Goal: Information Seeking & Learning: Check status

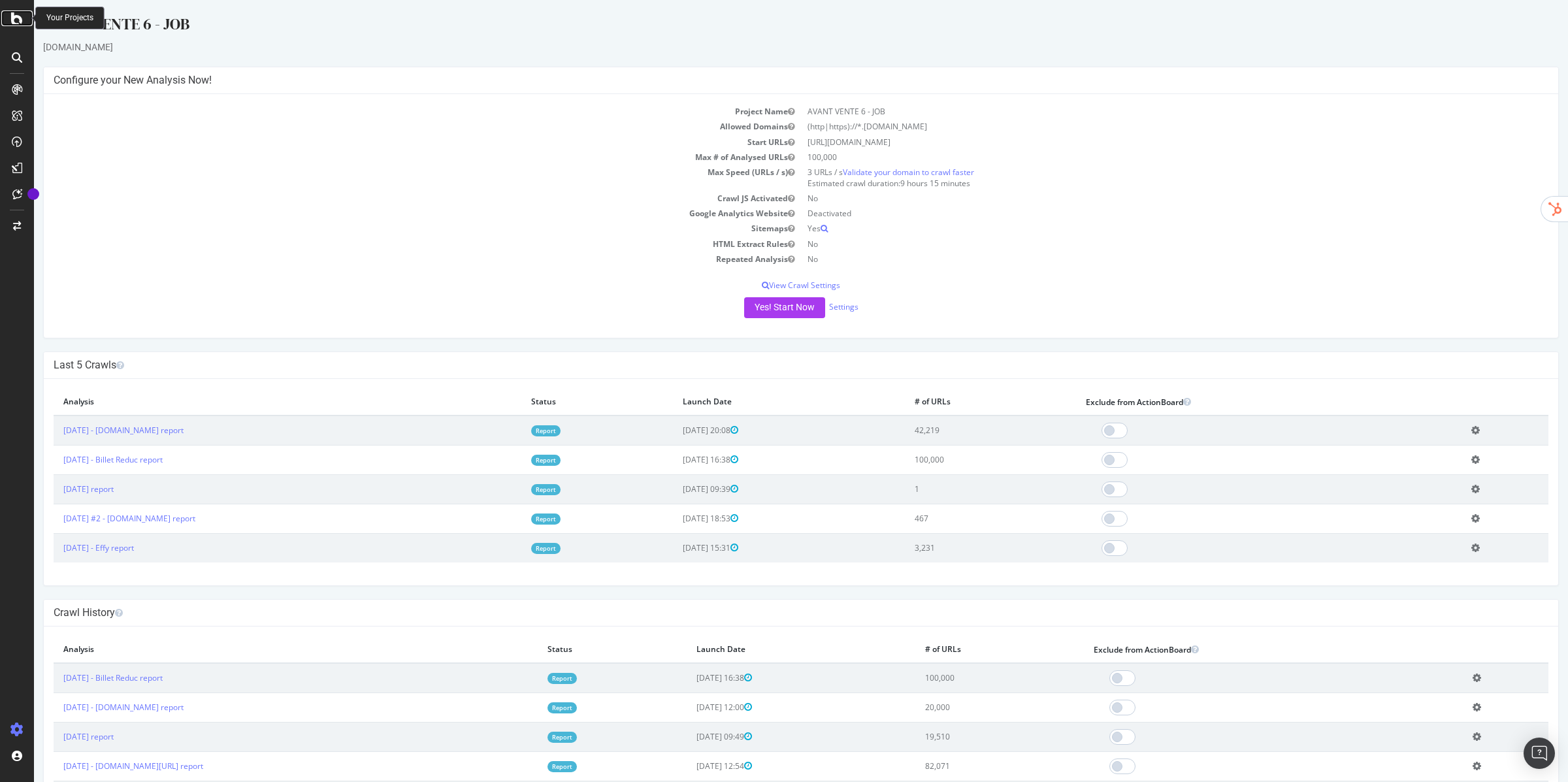
click at [12, 15] on icon at bounding box center [17, 18] width 12 height 15
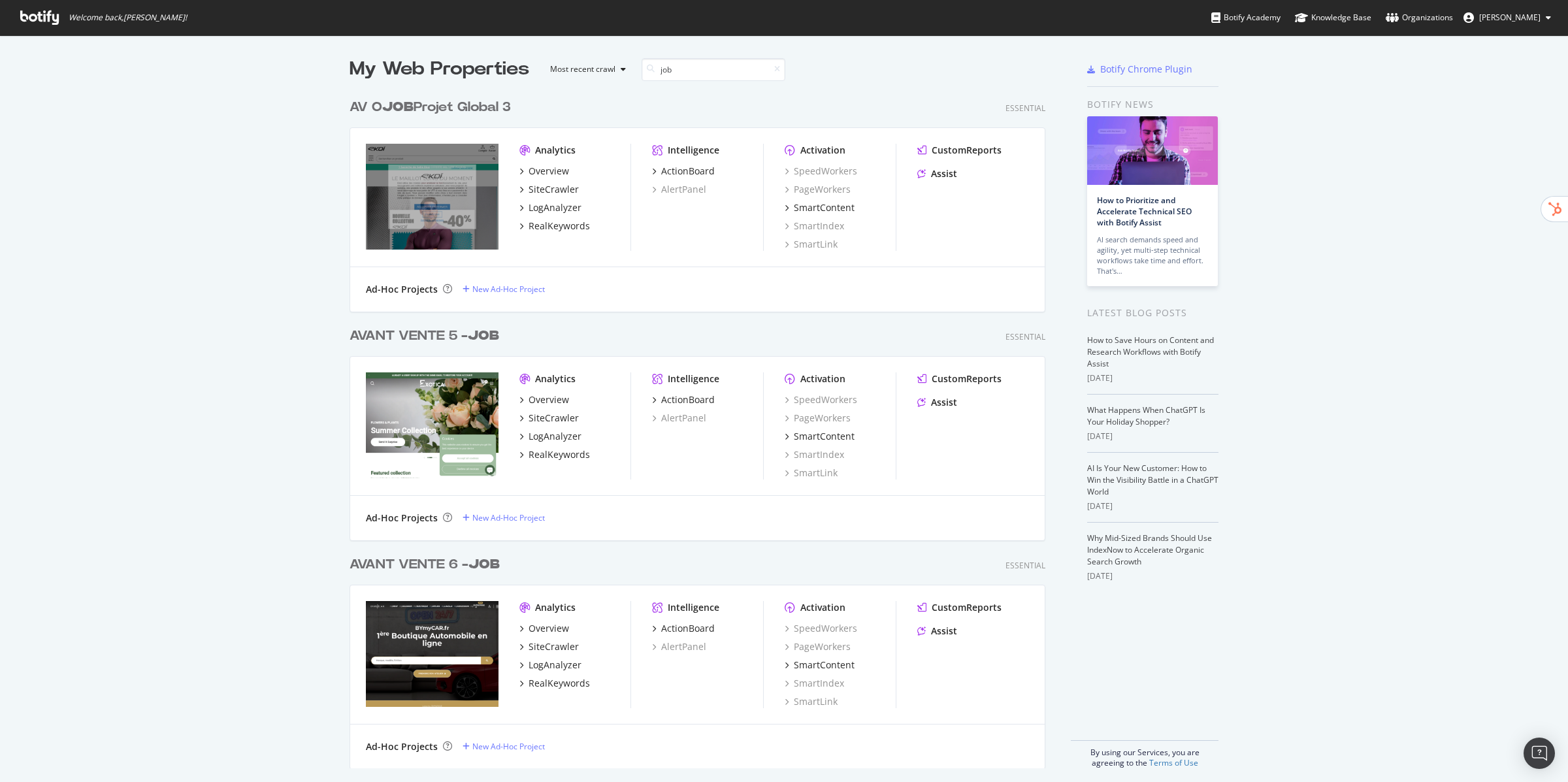
scroll to position [686, 706]
type input "job"
click at [543, 194] on div "SiteCrawler" at bounding box center [553, 190] width 50 height 13
click at [452, 112] on div "AV O JOB Projet Global 3" at bounding box center [429, 107] width 161 height 19
click at [455, 331] on div "AVANT VENTE 5 - JOB" at bounding box center [424, 335] width 150 height 19
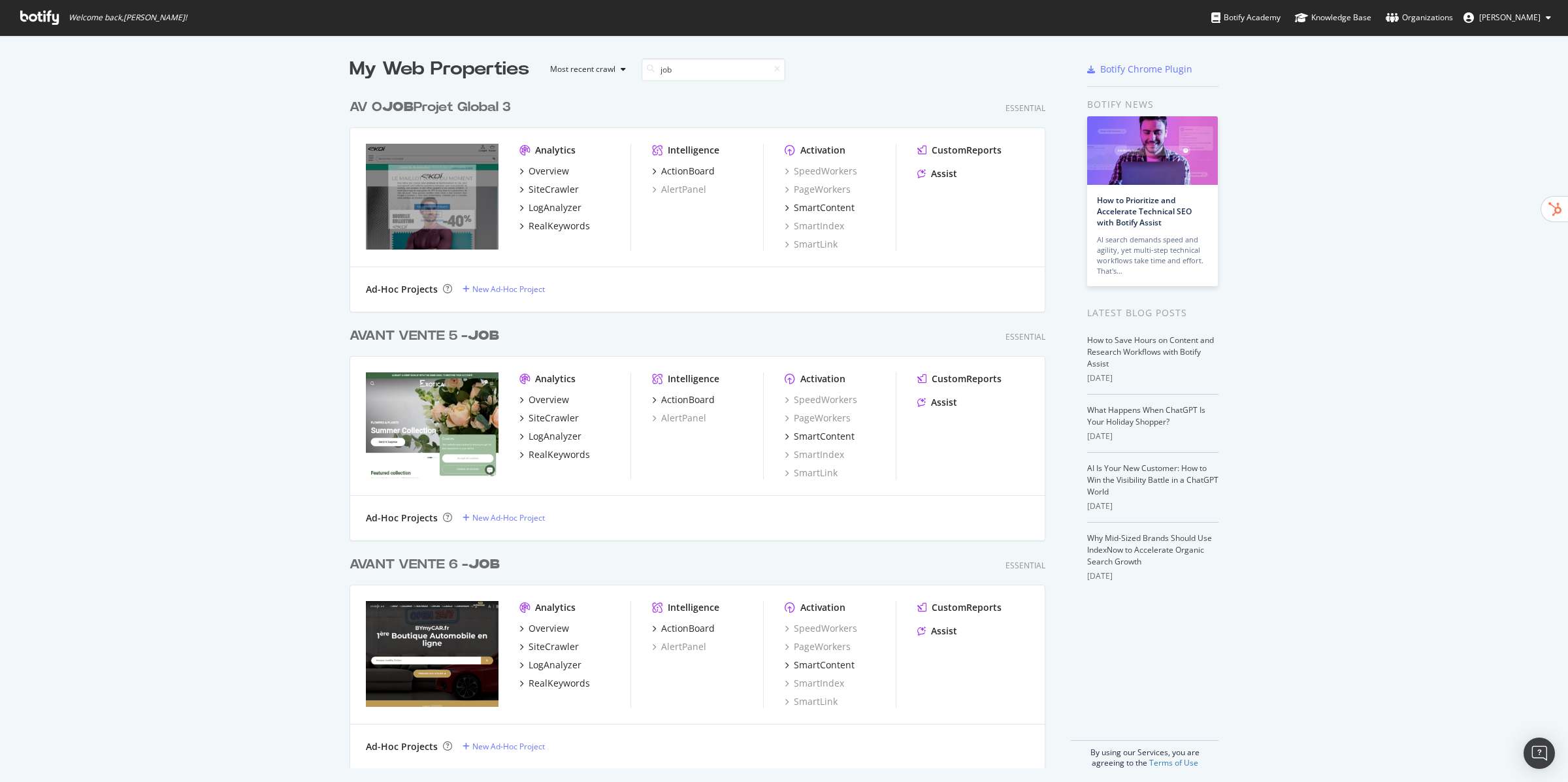
click at [465, 565] on div "AVANT VENTE 6 - JOB" at bounding box center [424, 565] width 150 height 19
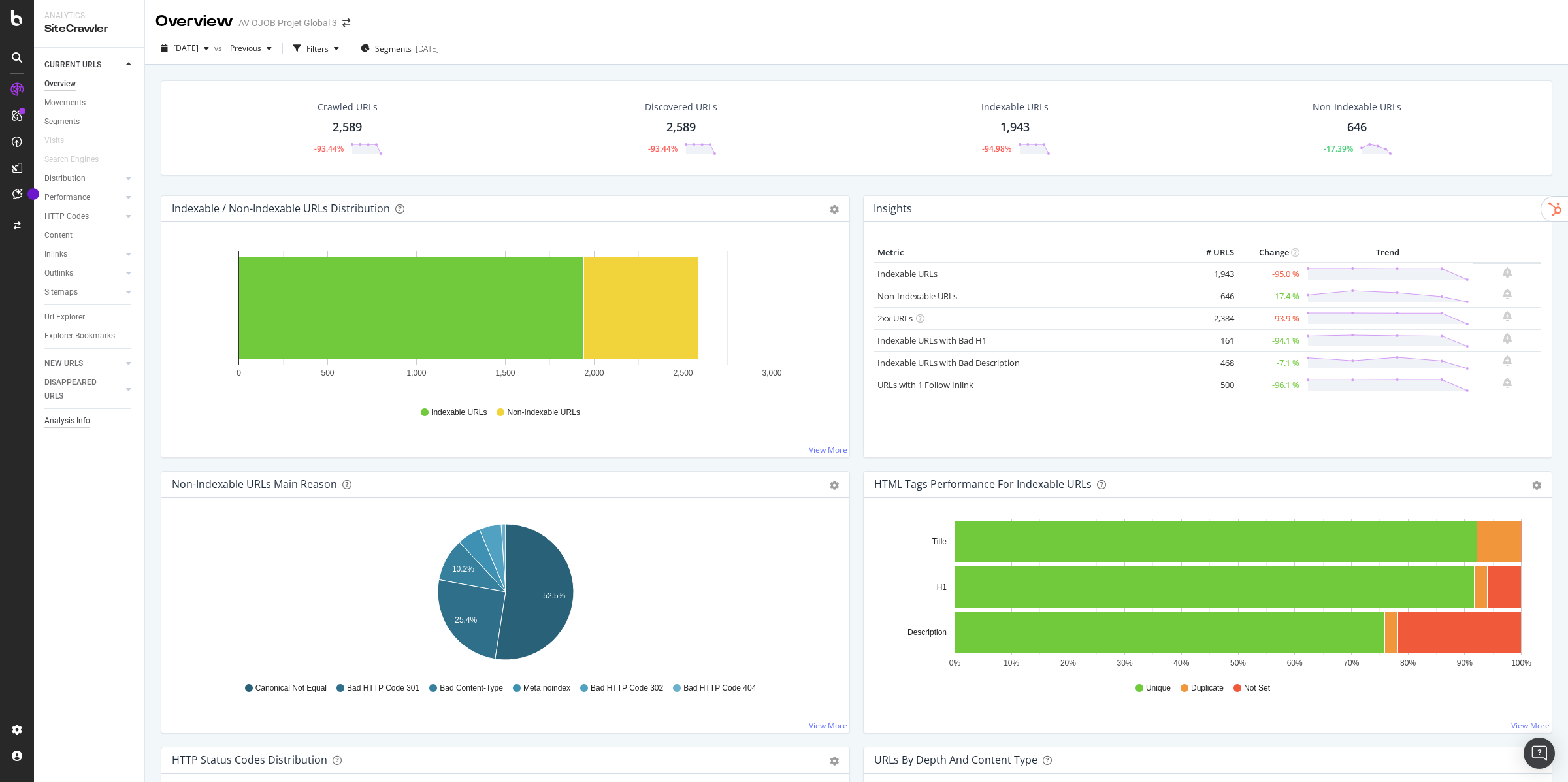
click at [58, 418] on div "Analysis Info" at bounding box center [67, 421] width 45 height 14
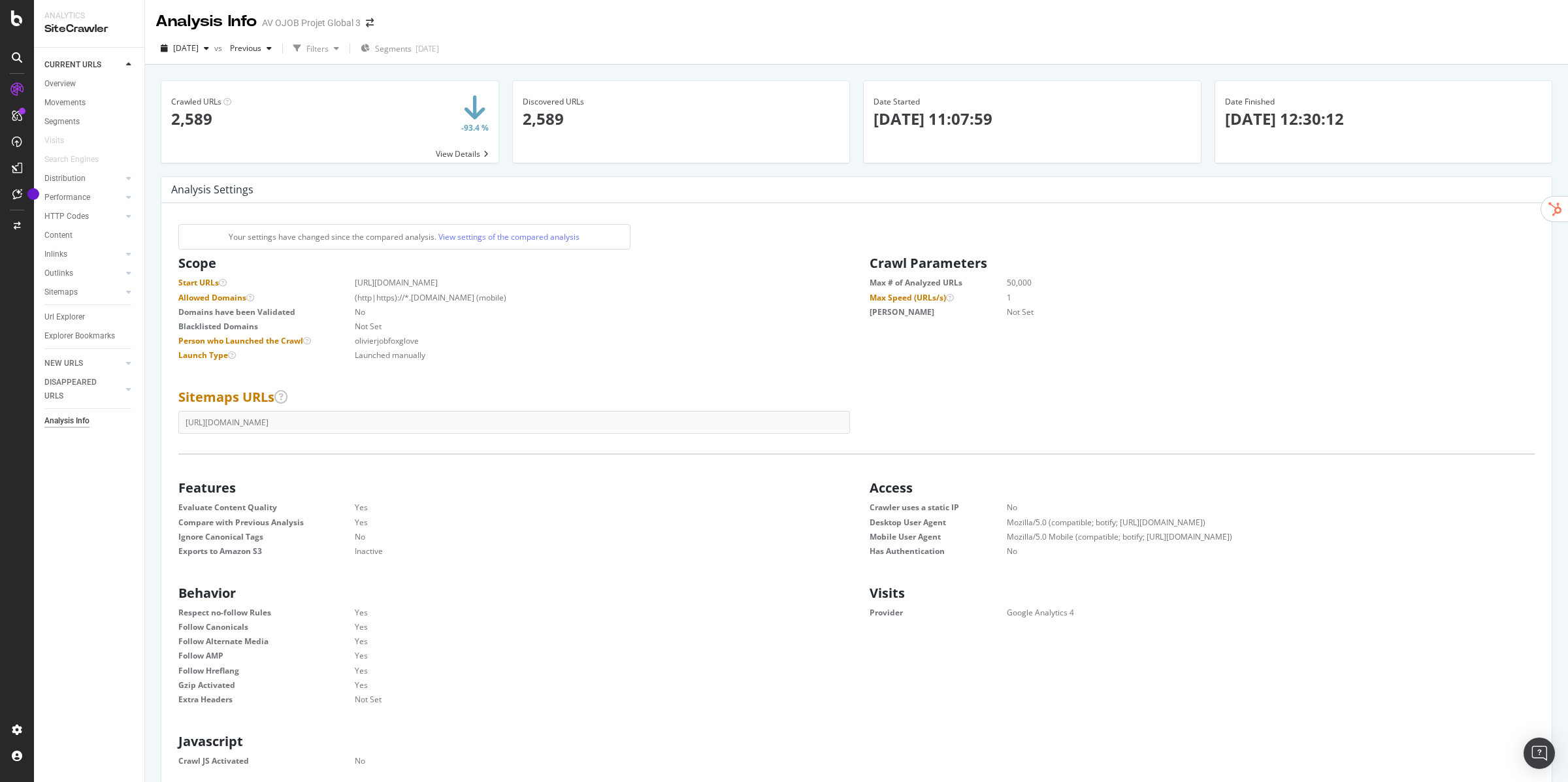
scroll to position [220, 670]
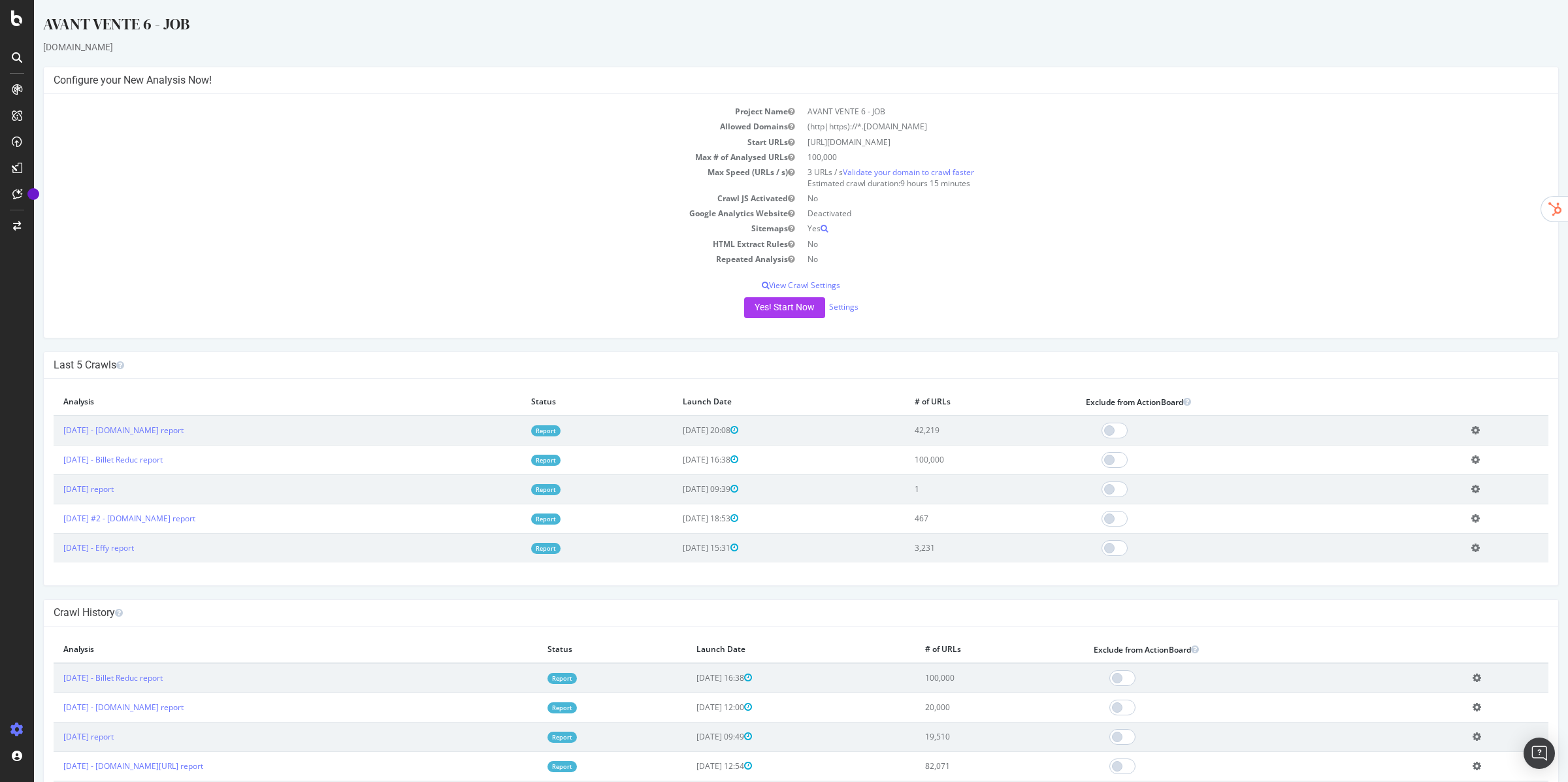
click at [1254, 488] on icon at bounding box center [1475, 489] width 8 height 10
